Goal: Task Accomplishment & Management: Manage account settings

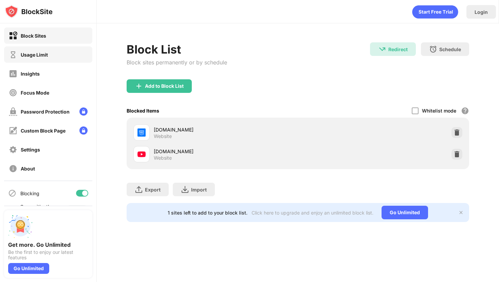
click at [26, 50] on div "Usage Limit" at bounding box center [48, 54] width 88 height 16
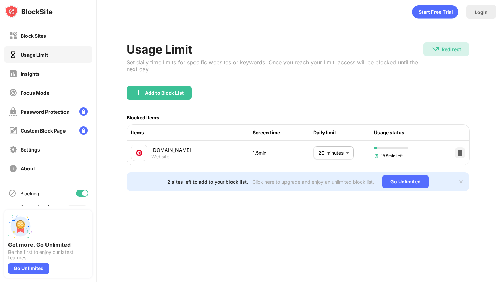
click at [338, 155] on body "Block Sites Usage Limit Insights Focus Mode Password Protection Custom Block Pa…" at bounding box center [249, 141] width 499 height 282
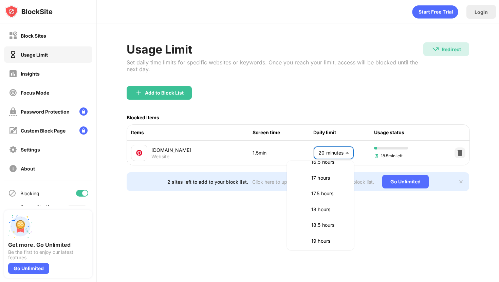
scroll to position [742, 0]
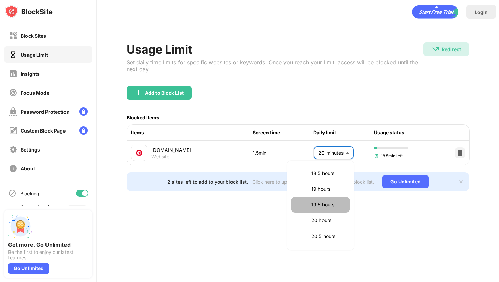
click at [325, 208] on p "19.5 hours" at bounding box center [328, 204] width 35 height 7
type input "****"
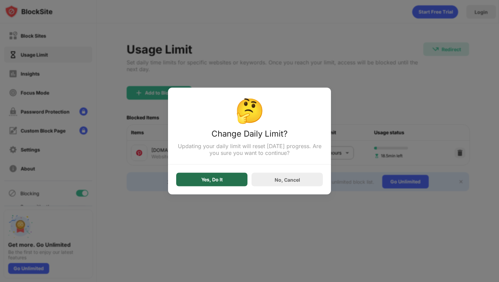
click at [235, 183] on div "Yes, Do It" at bounding box center [211, 180] width 71 height 14
